Goal: Transaction & Acquisition: Obtain resource

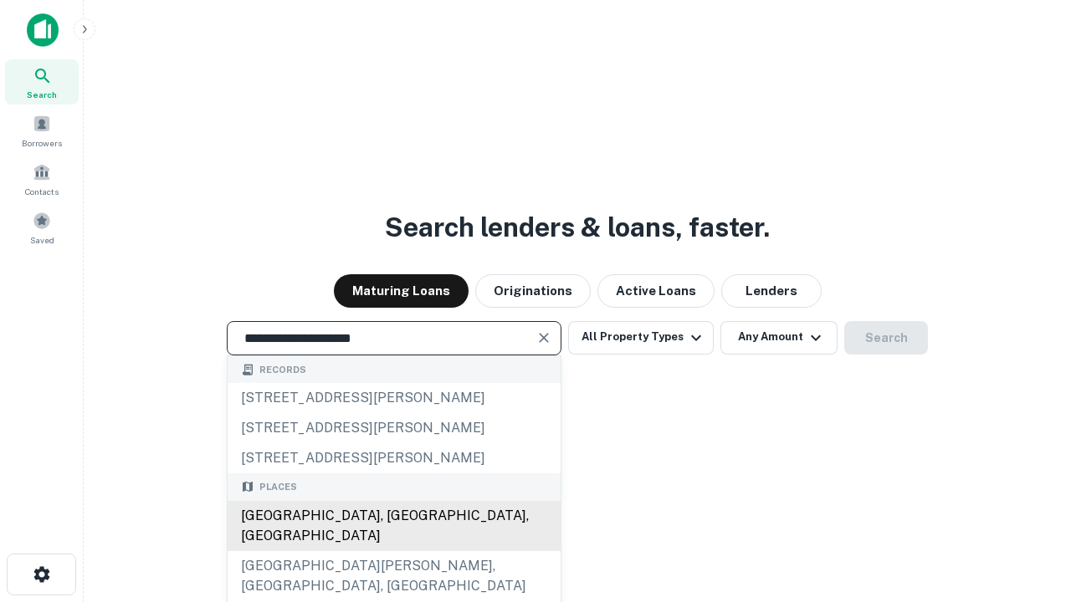
click at [393, 551] on div "[GEOGRAPHIC_DATA], [GEOGRAPHIC_DATA], [GEOGRAPHIC_DATA]" at bounding box center [394, 526] width 333 height 50
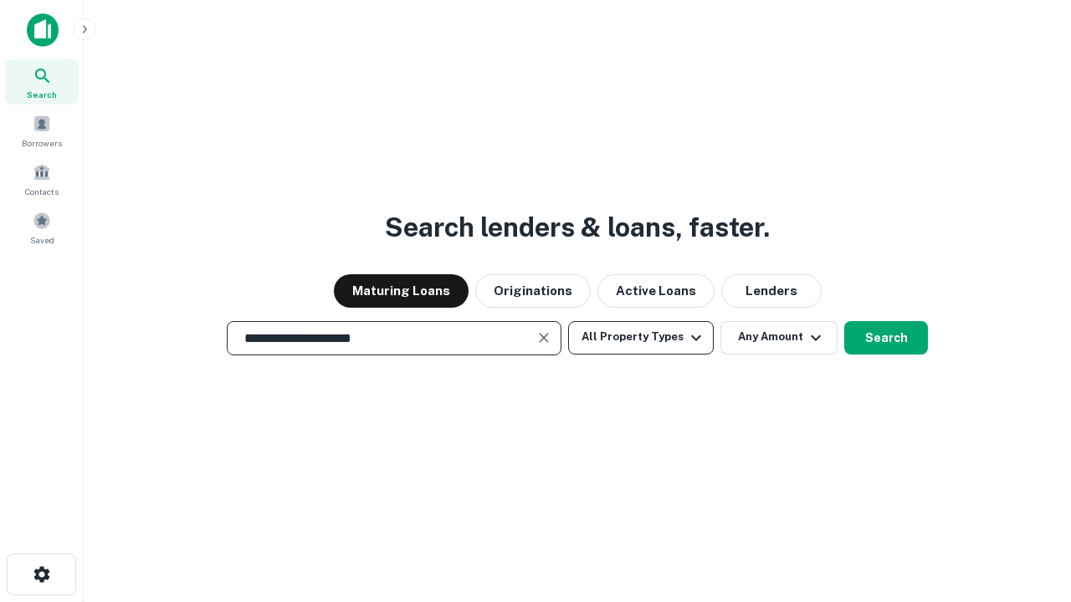
type input "**********"
click at [641, 337] on button "All Property Types" at bounding box center [641, 337] width 146 height 33
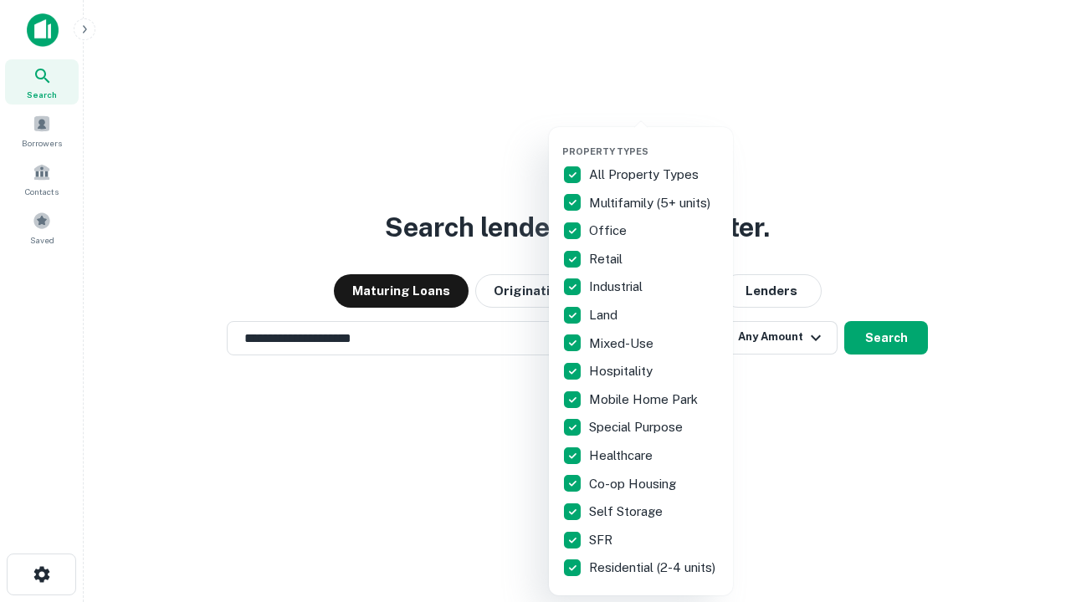
click at [654, 141] on button "button" at bounding box center [654, 141] width 184 height 1
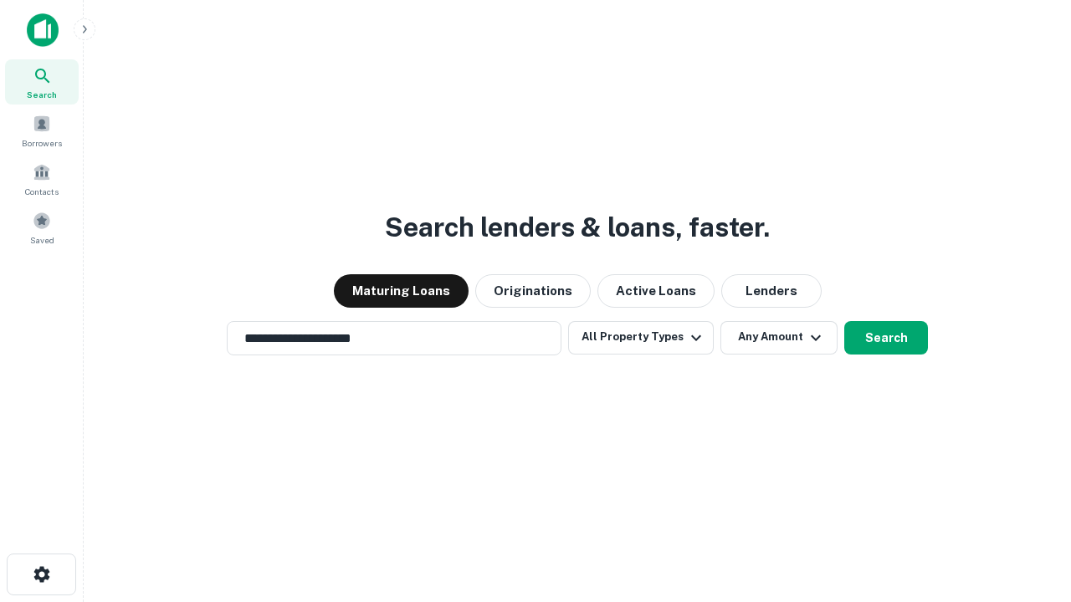
scroll to position [26, 0]
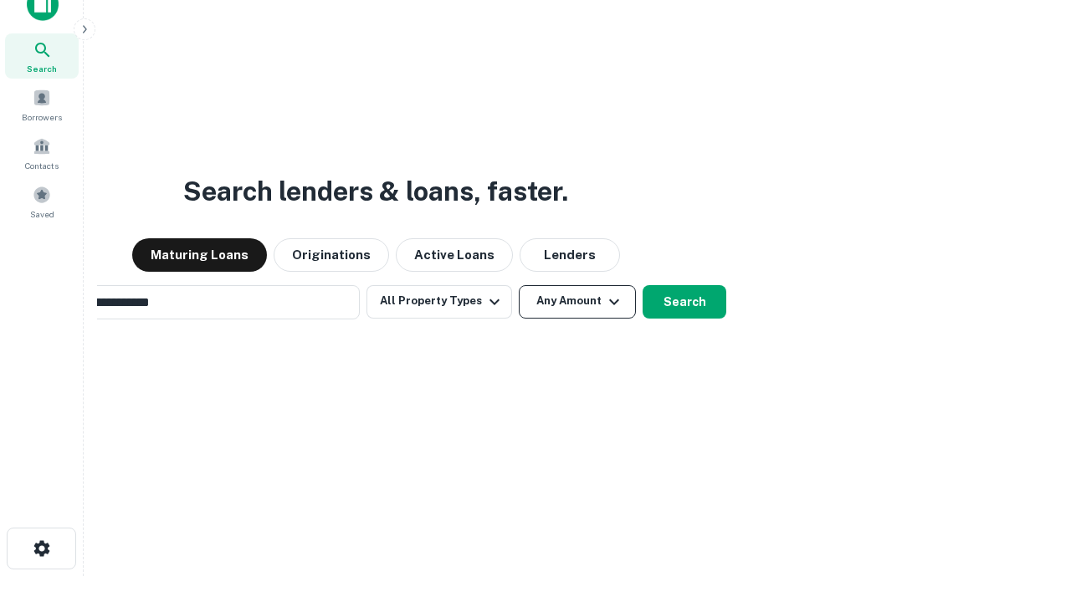
click at [519, 285] on button "Any Amount" at bounding box center [577, 301] width 117 height 33
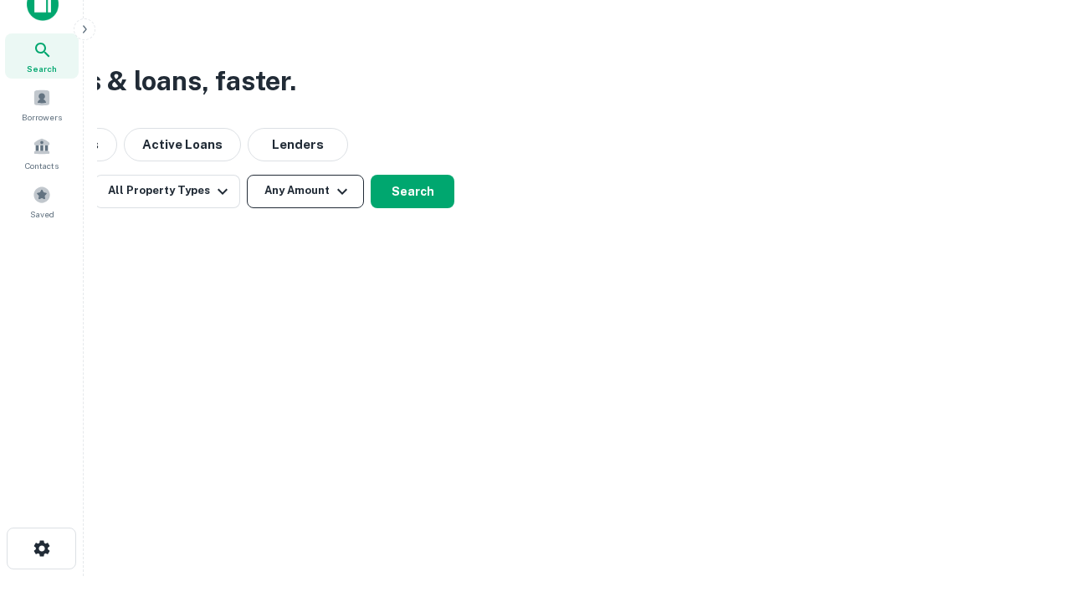
scroll to position [27, 0]
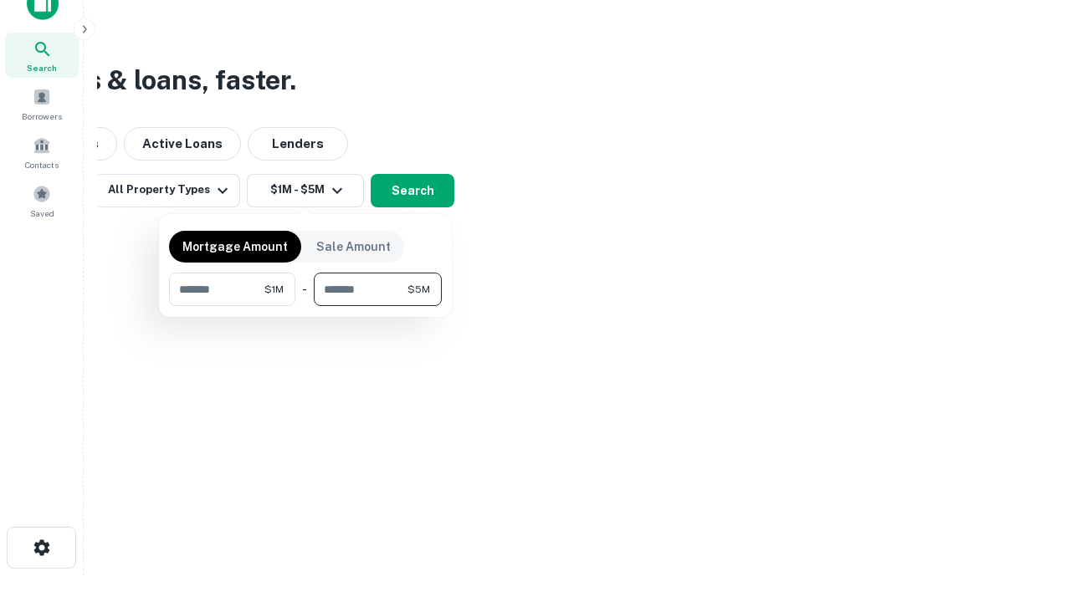
type input "*******"
click at [305, 306] on button "button" at bounding box center [305, 306] width 273 height 1
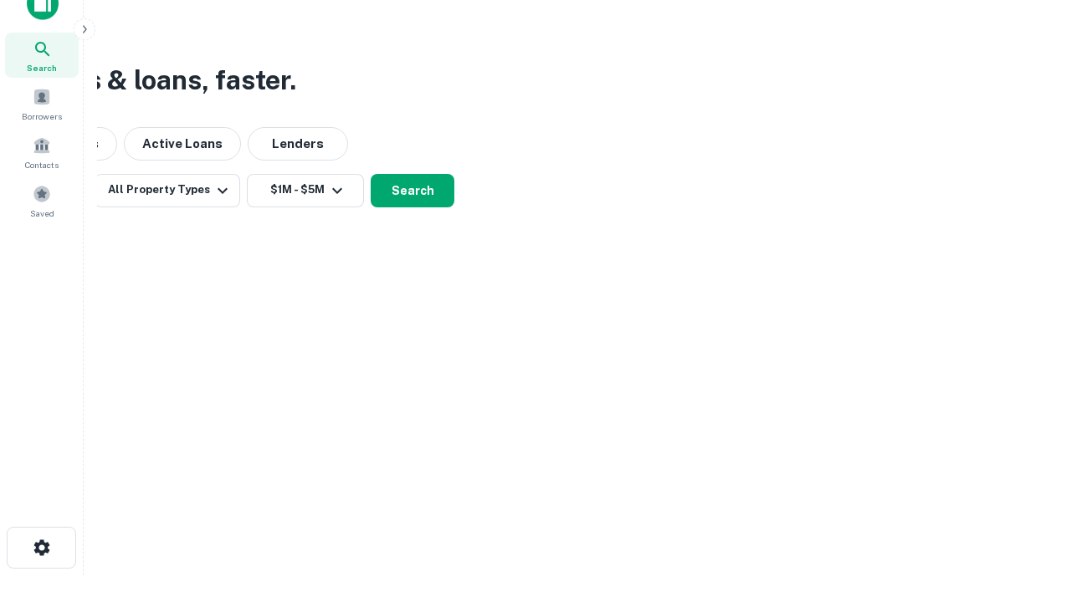
scroll to position [10, 309]
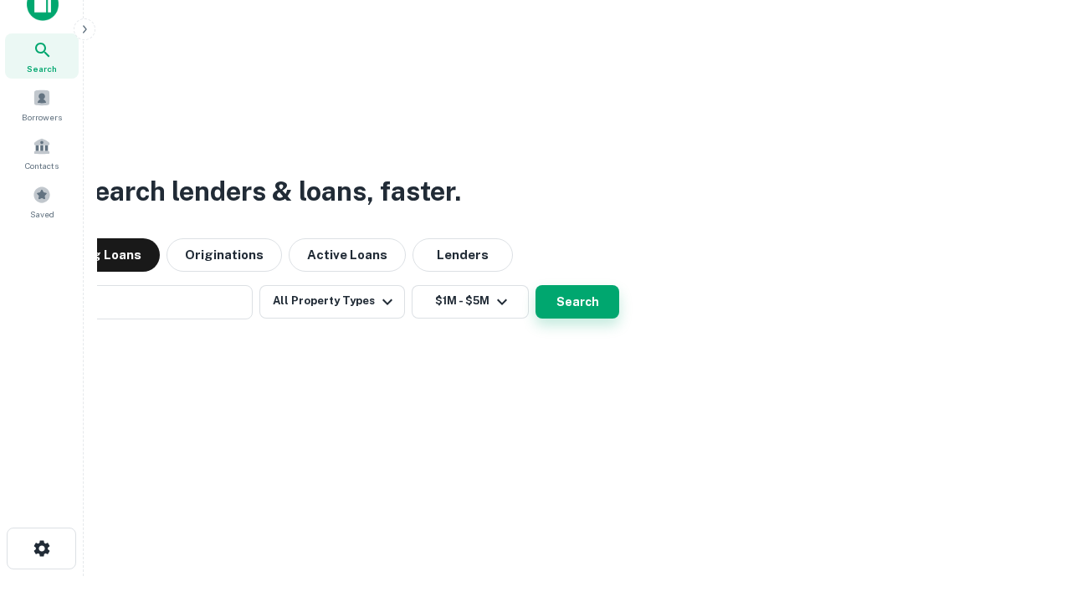
click at [536, 285] on button "Search" at bounding box center [578, 301] width 84 height 33
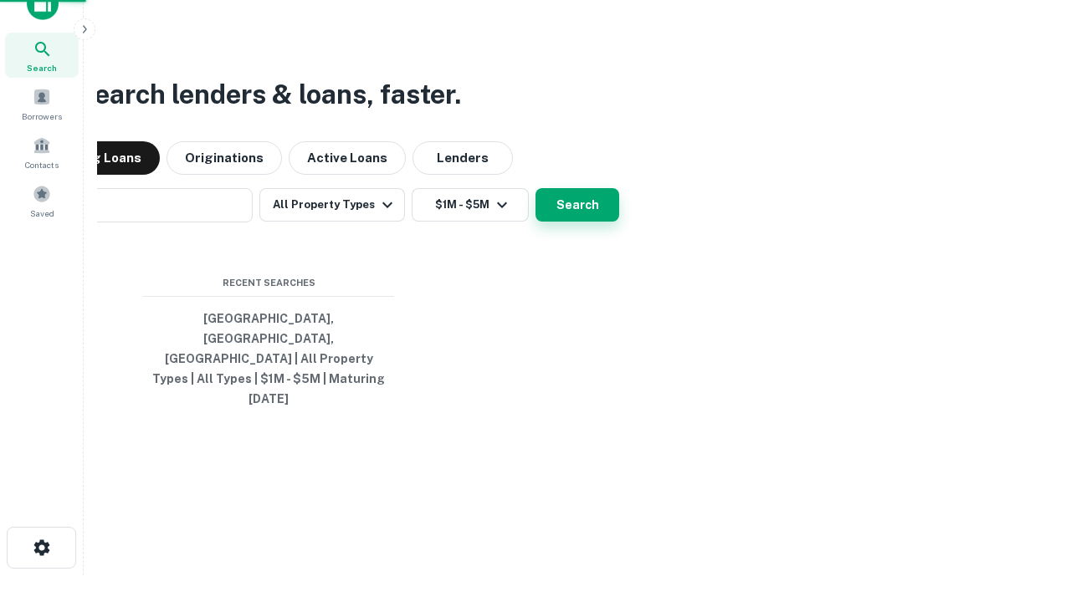
scroll to position [44, 474]
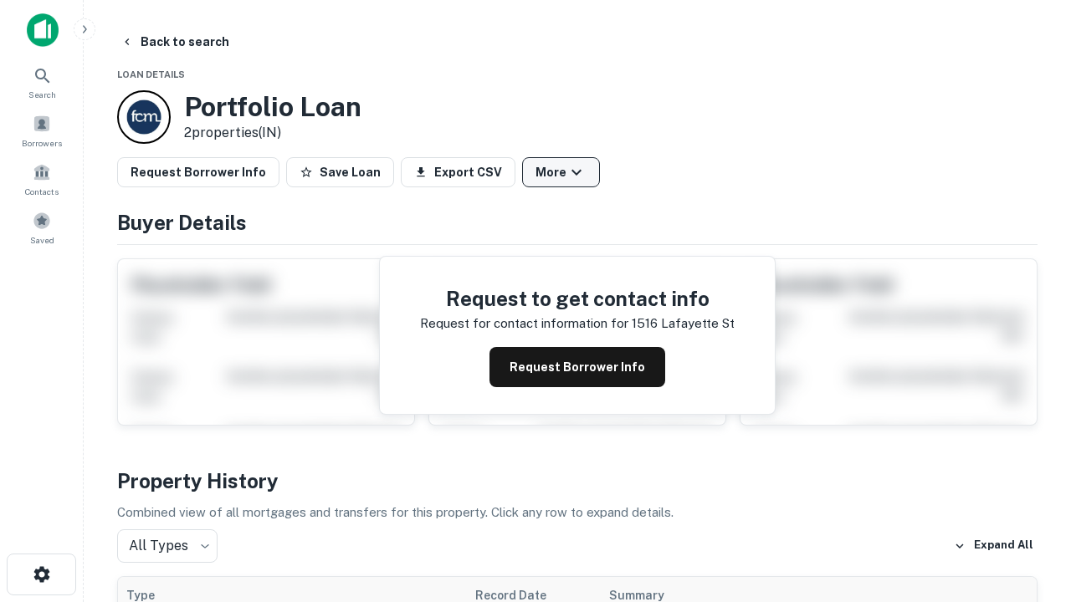
click at [561, 172] on button "More" at bounding box center [561, 172] width 78 height 30
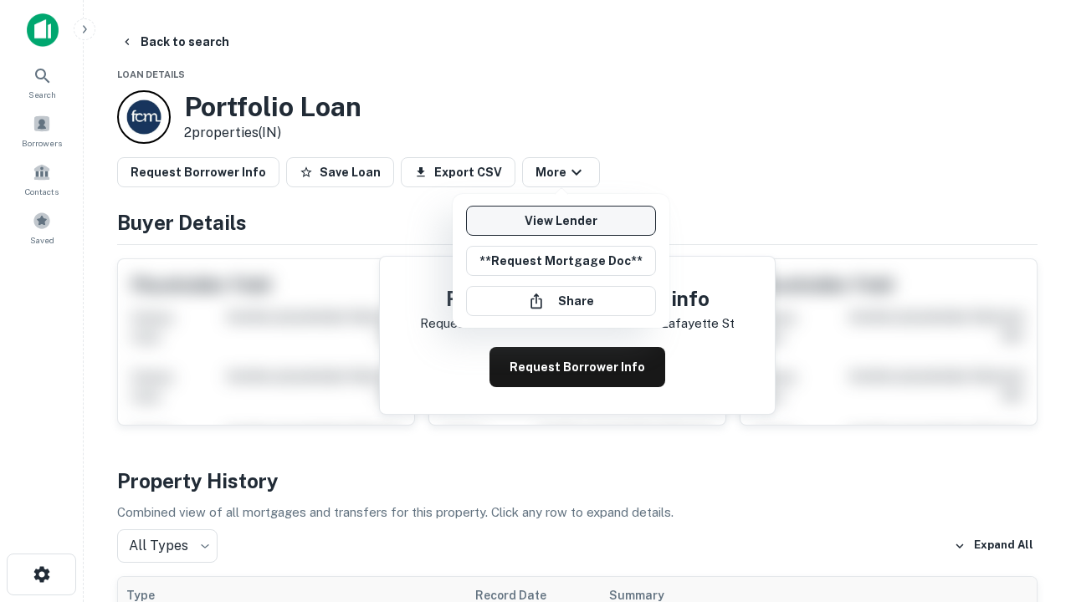
click at [561, 221] on link "View Lender" at bounding box center [561, 221] width 190 height 30
